Goal: Contribute content

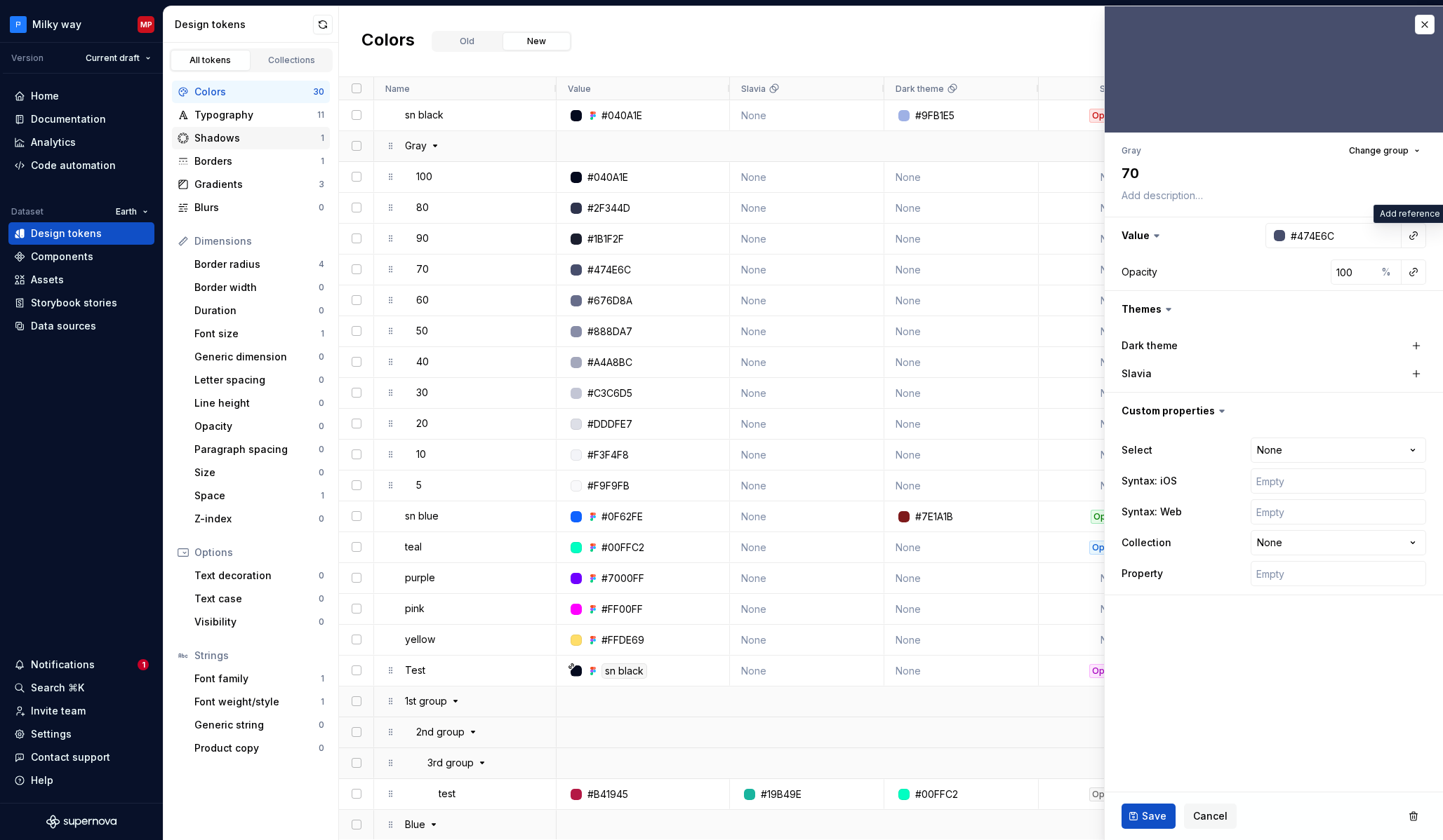
click at [254, 141] on div "Shadows" at bounding box center [258, 138] width 126 height 14
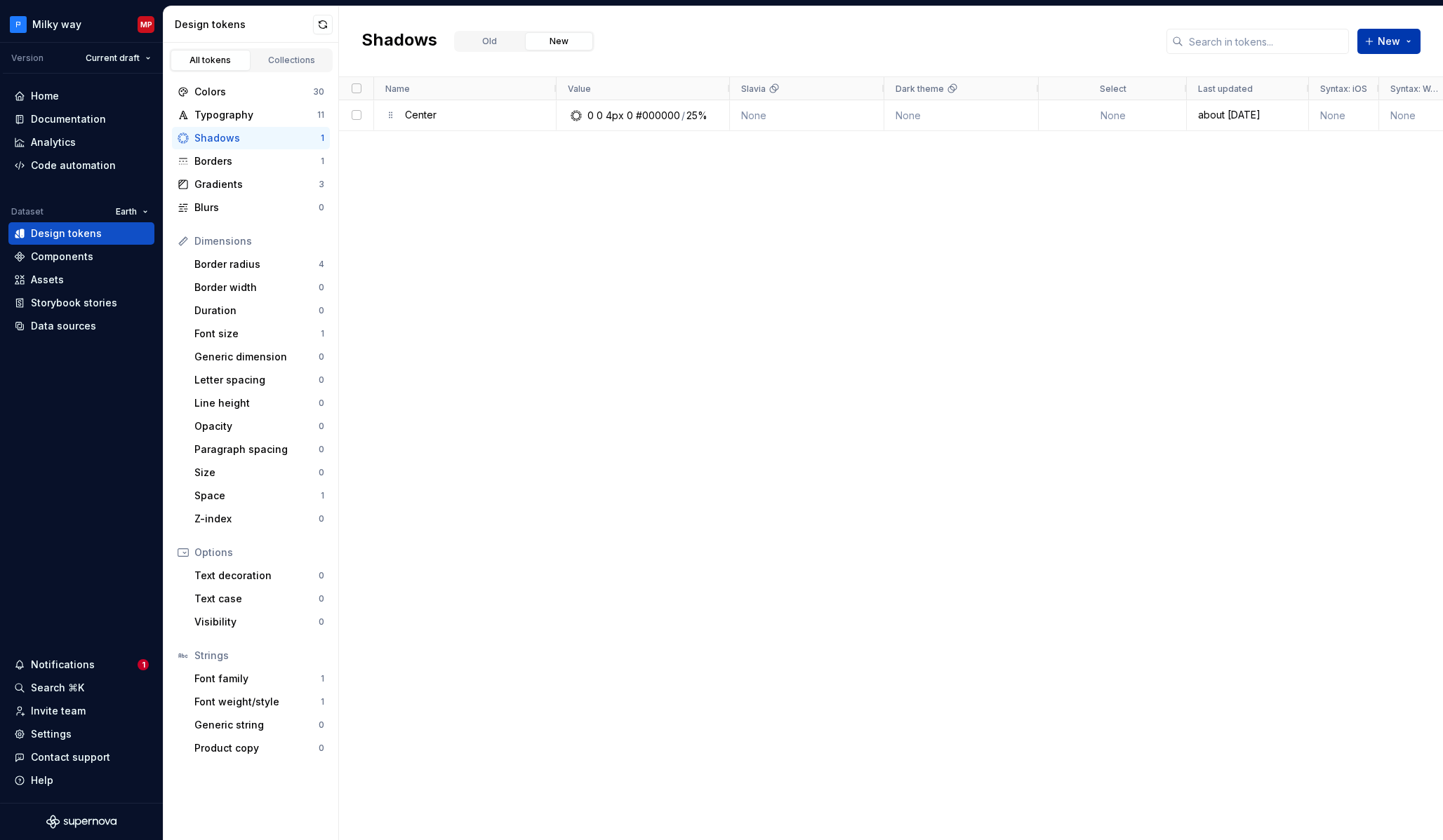
click at [1385, 46] on span "New" at bounding box center [1388, 41] width 22 height 14
click at [1366, 72] on div "New token" at bounding box center [1351, 72] width 119 height 14
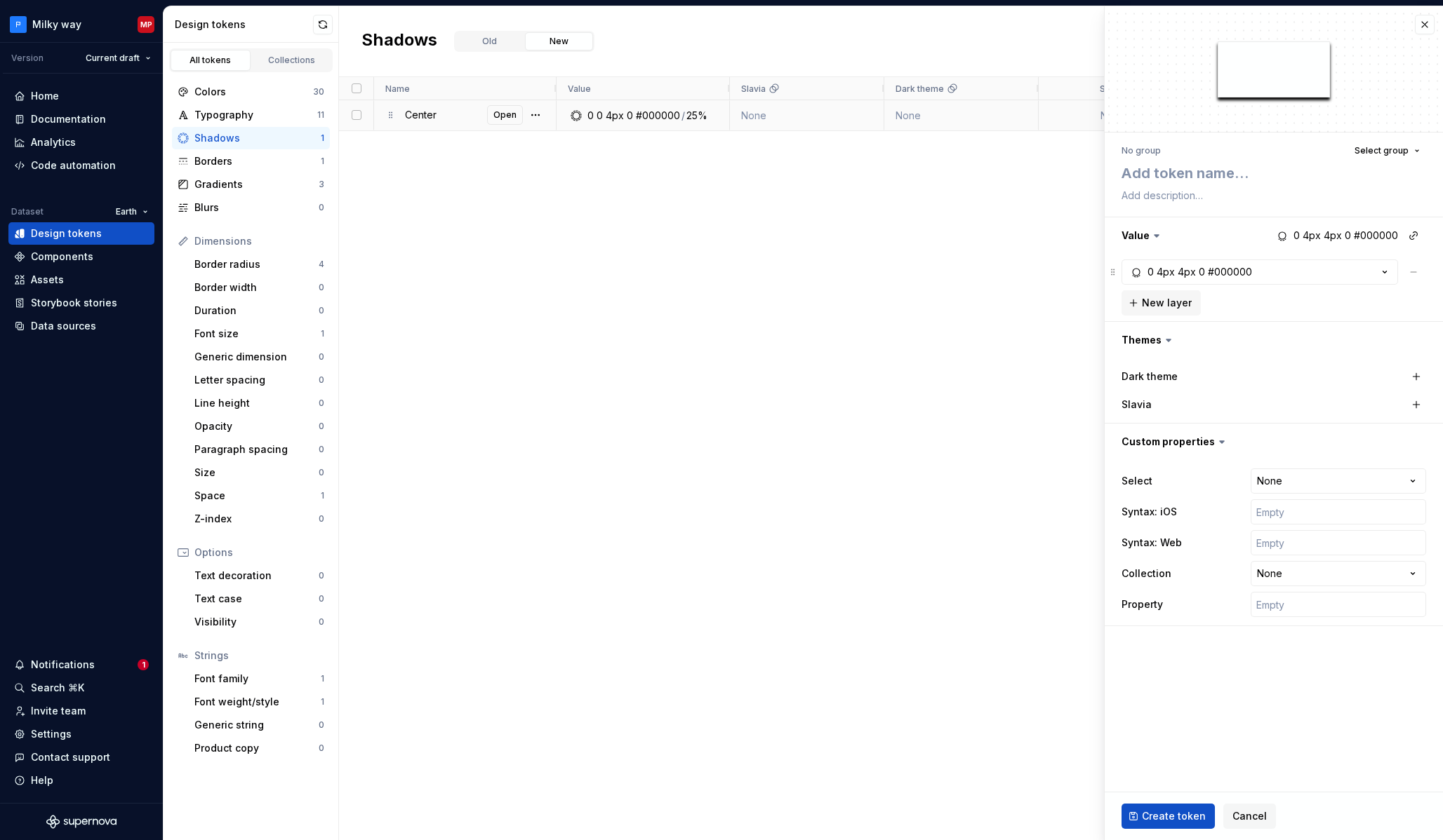
type textarea "*"
click at [1235, 276] on div "#000000" at bounding box center [1230, 272] width 45 height 14
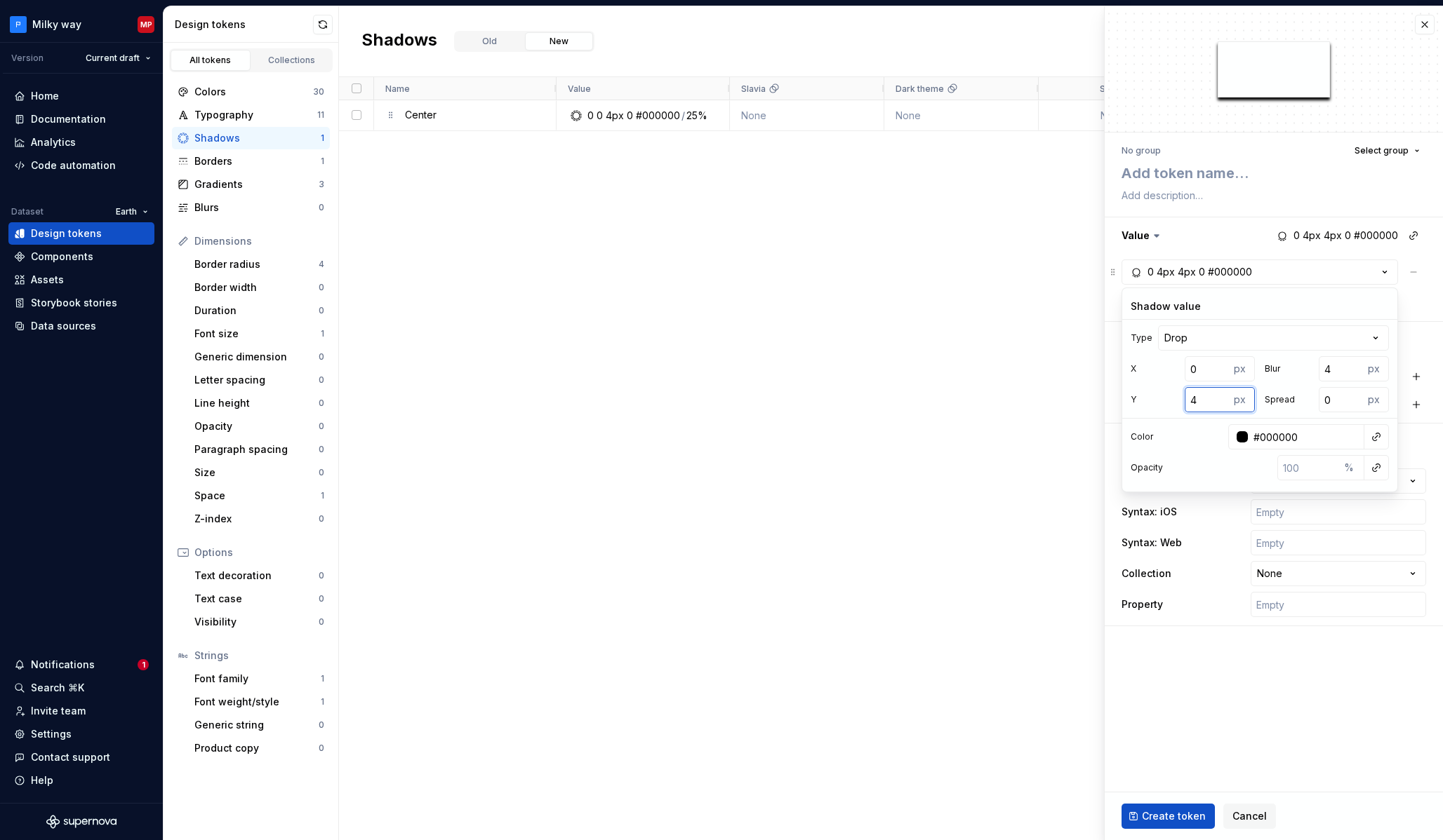
click at [1211, 400] on input "4" at bounding box center [1207, 400] width 45 height 25
type textarea "*"
type input "-1"
type textarea "*"
type input "-12"
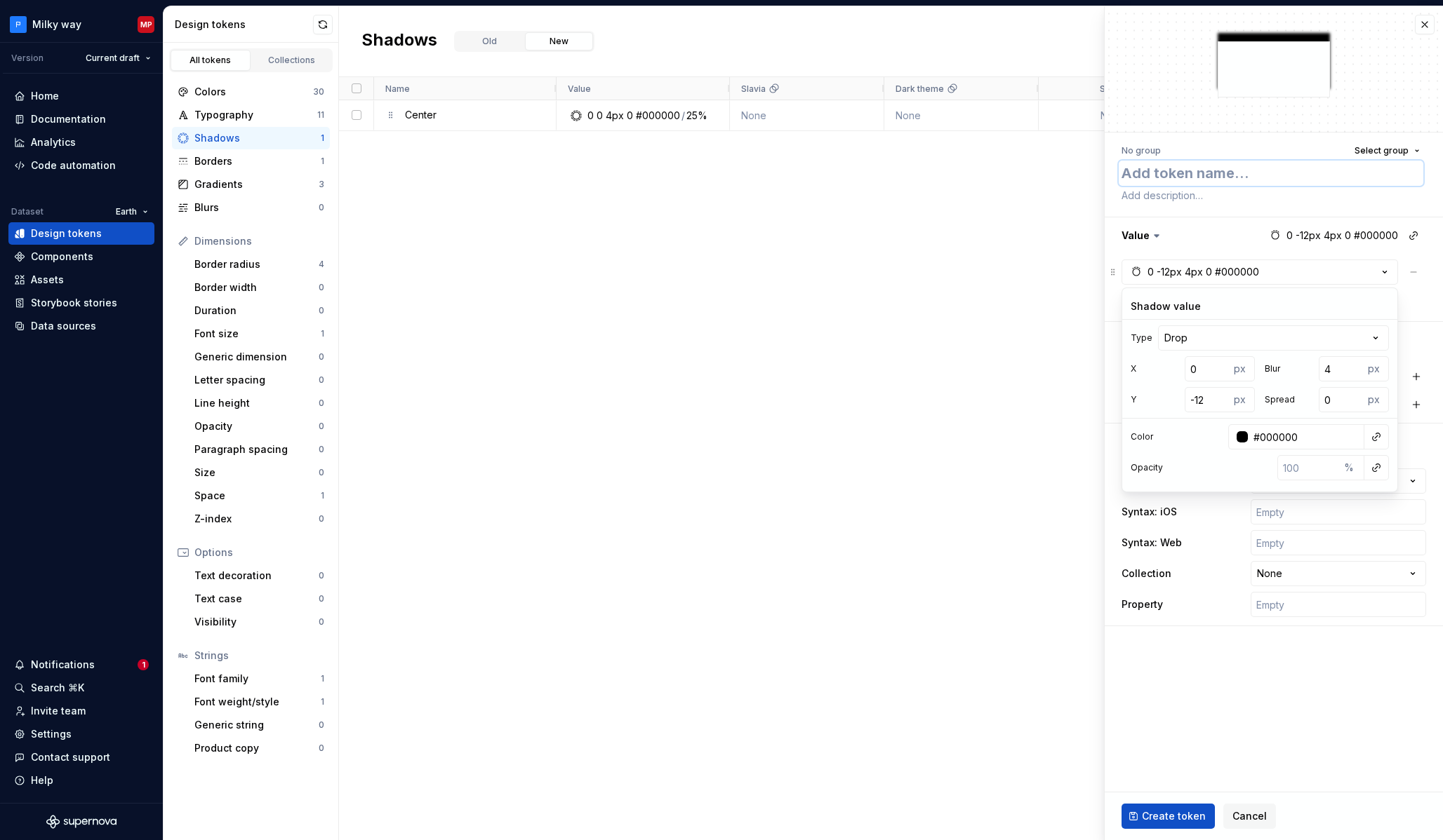
click at [1176, 179] on textarea at bounding box center [1270, 173] width 304 height 25
type textarea "*"
type textarea "T"
type textarea "*"
type textarea "Te"
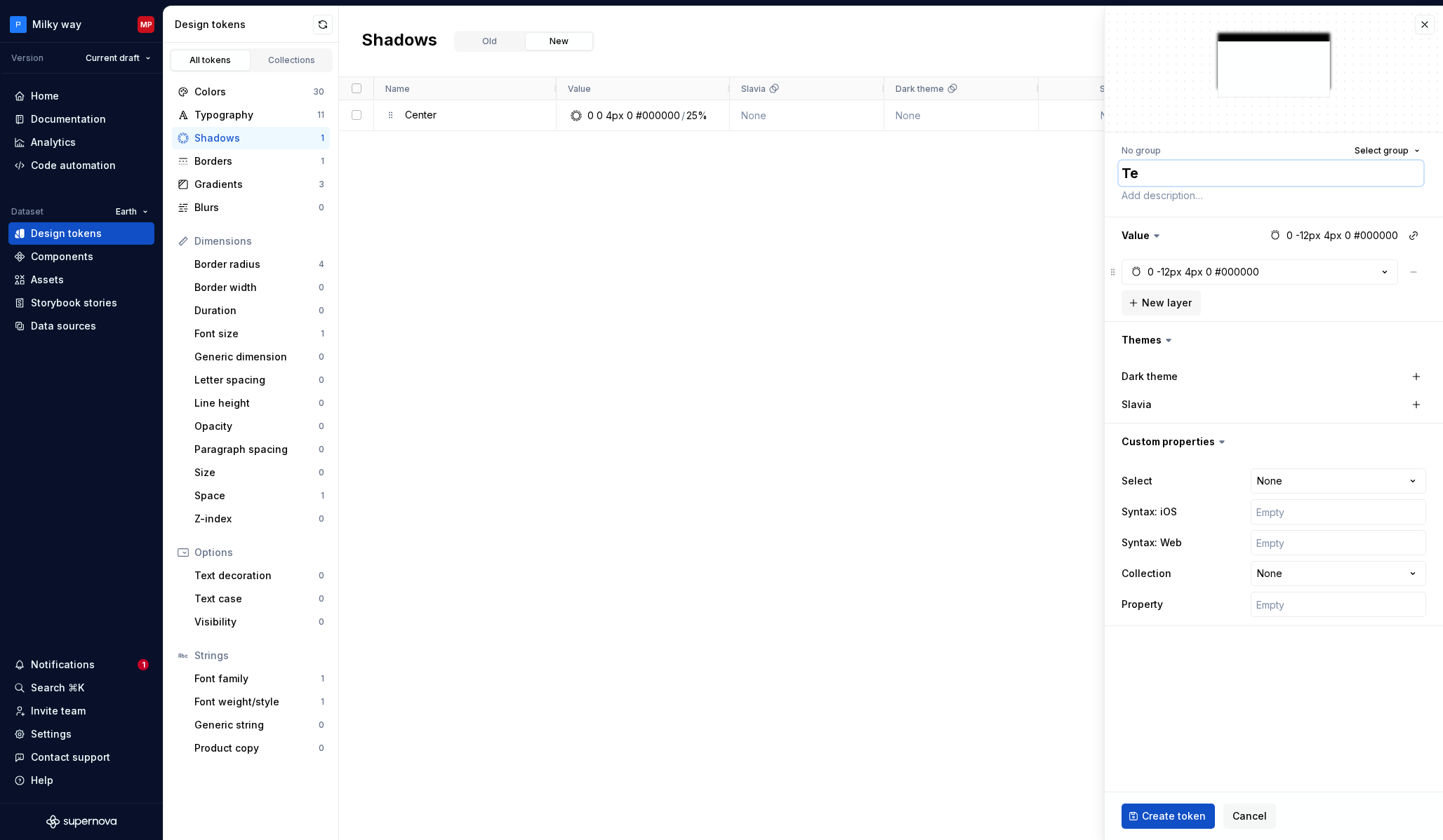
type textarea "*"
type textarea "Tes"
type textarea "*"
type textarea "Test"
drag, startPoint x: 1153, startPoint y: 820, endPoint x: 1072, endPoint y: 741, distance: 113.1
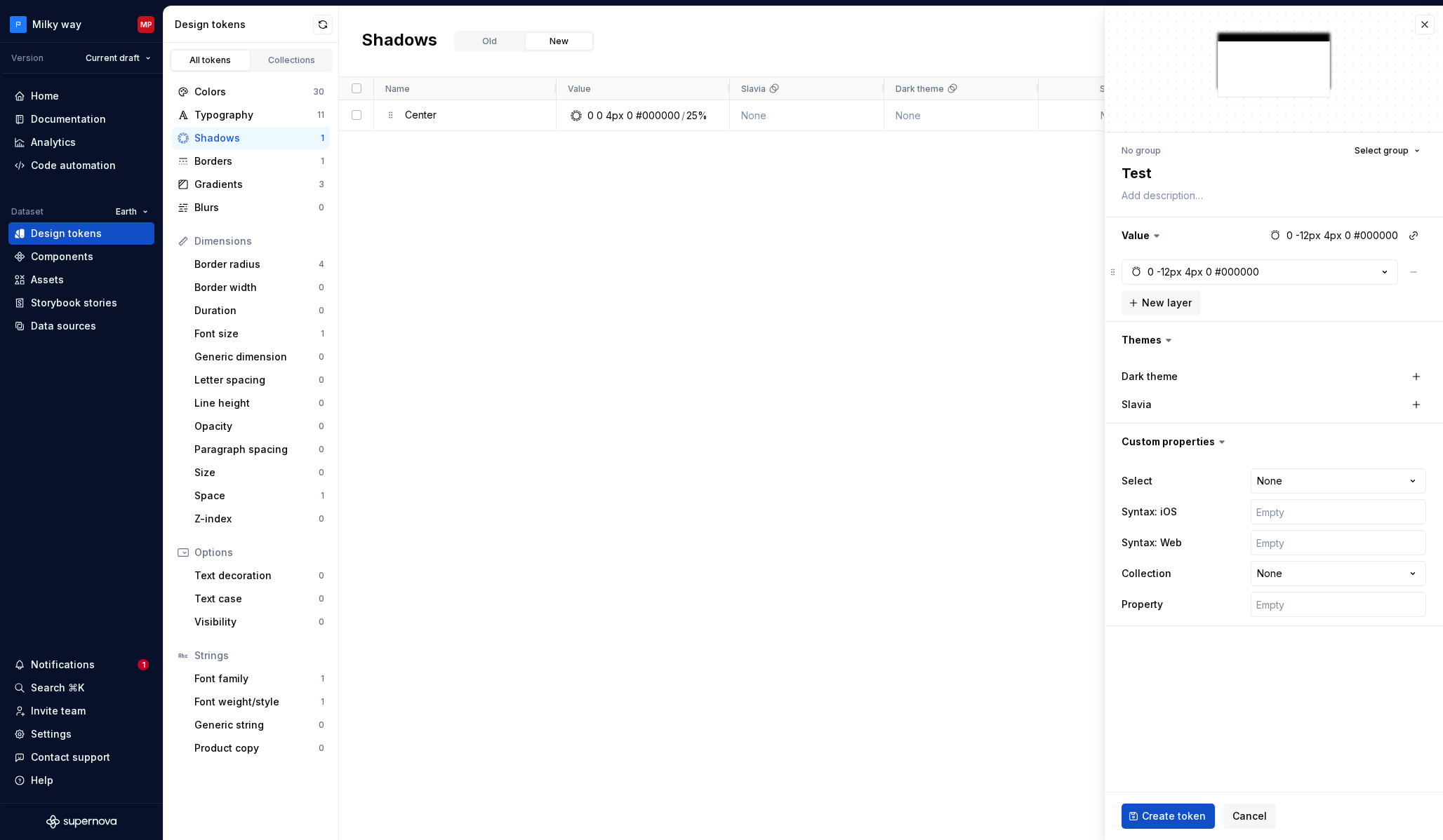
click at [1153, 820] on span "Create token" at bounding box center [1174, 817] width 64 height 14
type textarea "*"
